Goal: Task Accomplishment & Management: Use online tool/utility

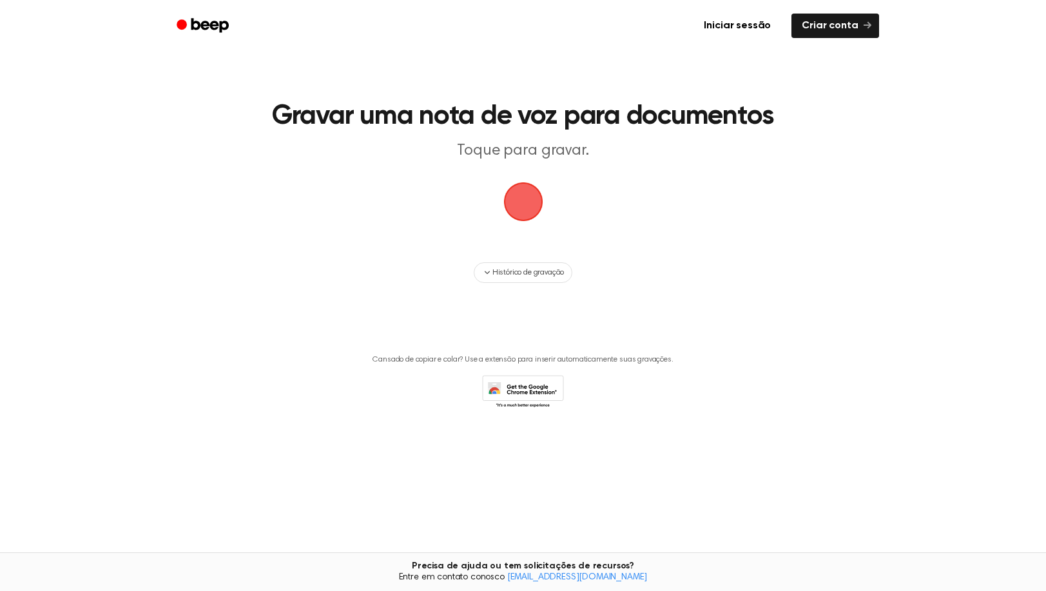
click at [531, 206] on span "button" at bounding box center [523, 202] width 36 height 36
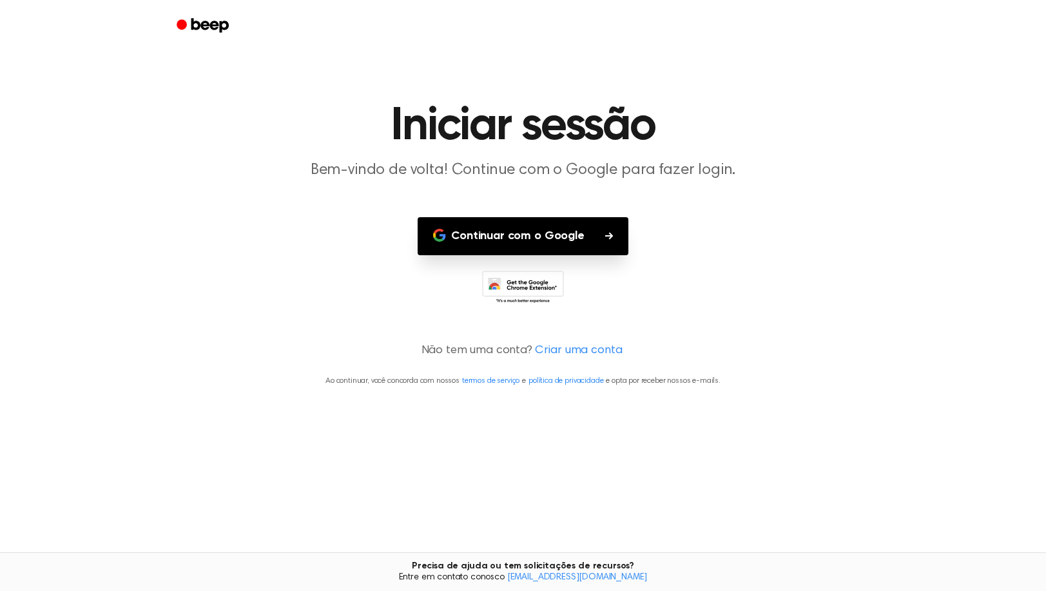
click at [548, 235] on font "Continuar com o Google" at bounding box center [517, 236] width 133 height 17
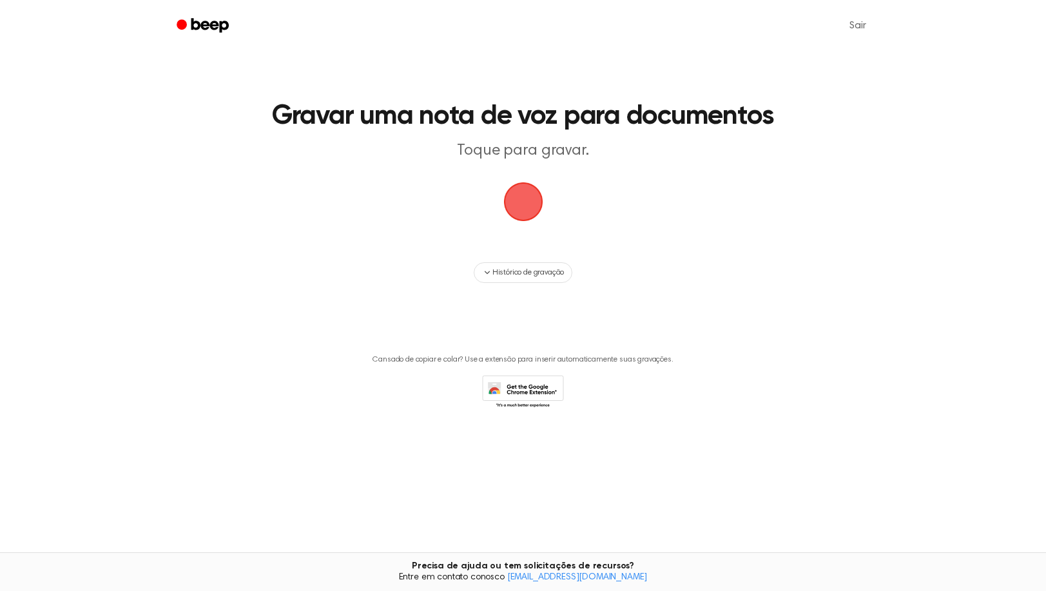
click at [540, 193] on span "button" at bounding box center [523, 202] width 36 height 36
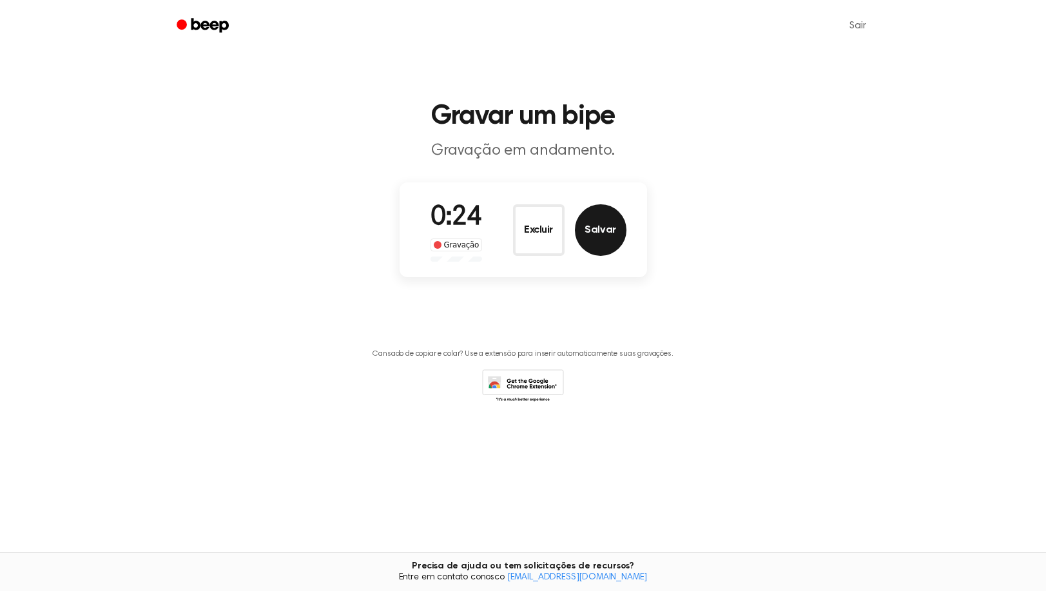
click at [603, 231] on button "Salvar" at bounding box center [601, 230] width 52 height 52
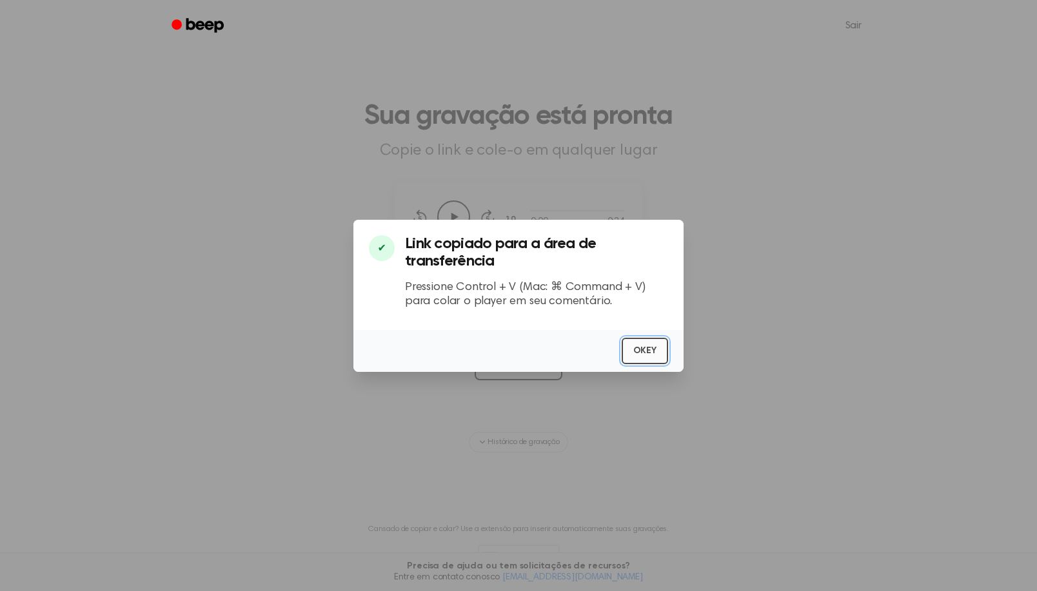
click at [648, 344] on button "OKEY" at bounding box center [644, 351] width 46 height 26
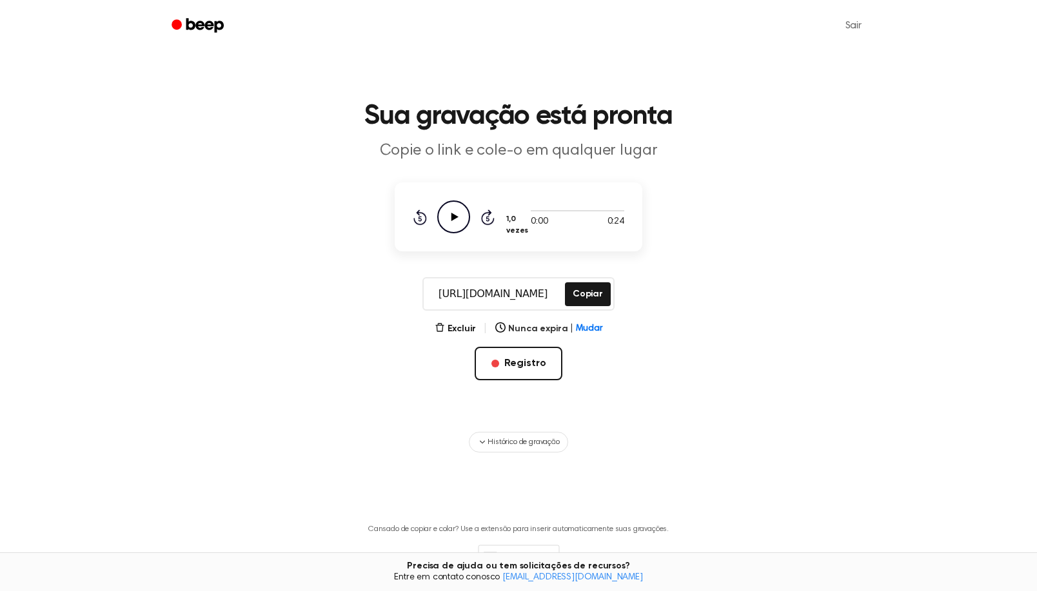
click at [462, 212] on icon "Reproduzir áudio" at bounding box center [453, 216] width 33 height 33
click at [848, 29] on link "Sair" at bounding box center [853, 25] width 42 height 31
